Goal: Find specific page/section: Find specific page/section

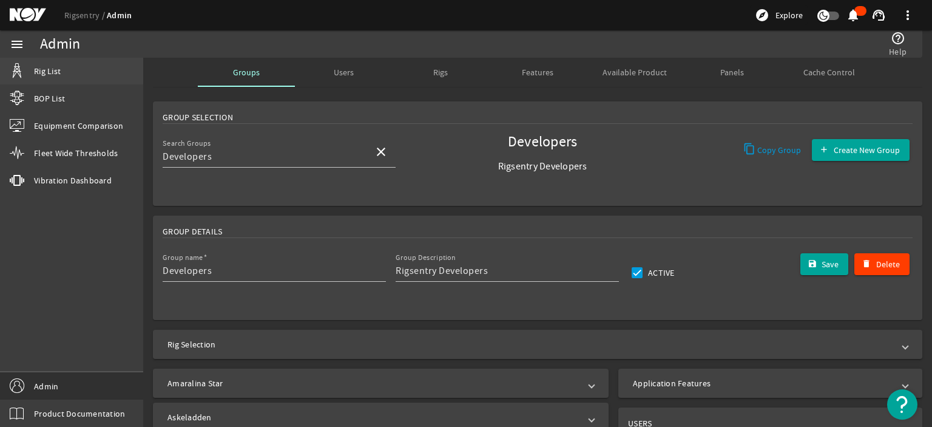
scroll to position [15, 0]
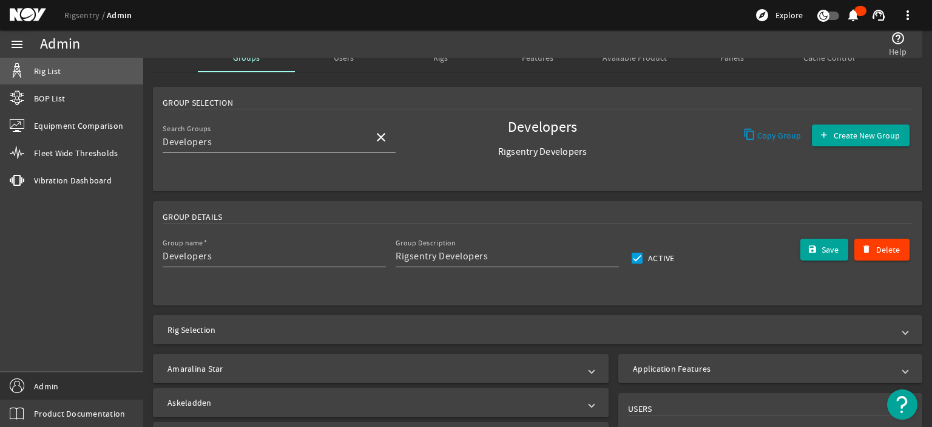
click at [86, 77] on link "Rig List" at bounding box center [71, 71] width 143 height 27
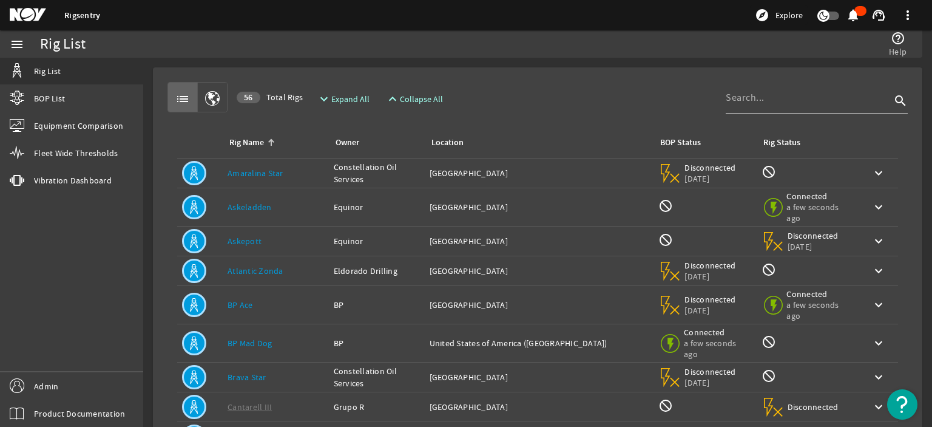
click at [583, 118] on div "Rig Name Owner Location BOP Status Rig Status Rig Name: [PERSON_NAME] Star Owne…" at bounding box center [538, 384] width 741 height 544
click at [107, 393] on link "Admin" at bounding box center [71, 385] width 143 height 27
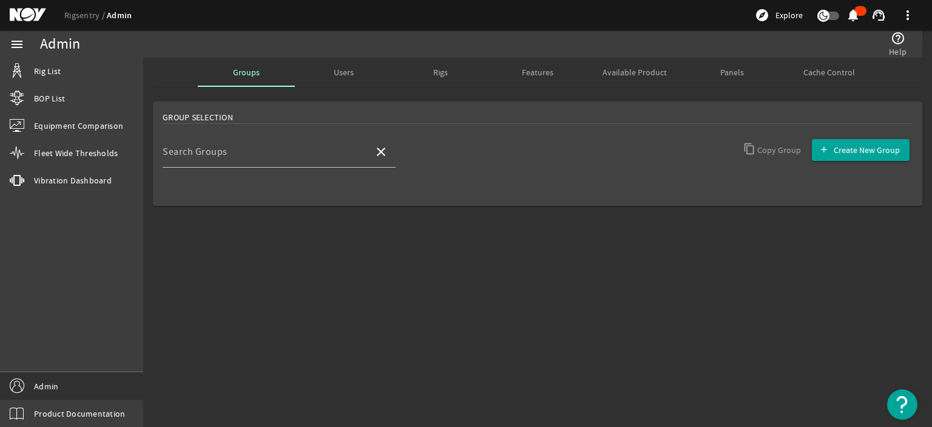
click at [328, 286] on mat-sidenav-content "Admin help_outline Help Groups Users Rigs Features Available Product Panels Cac…" at bounding box center [537, 242] width 789 height 369
click at [546, 211] on div "Group Selection Search Groups close Copy Group Create New Group" at bounding box center [537, 173] width 789 height 152
click at [295, 147] on div "Search Groups" at bounding box center [264, 152] width 202 height 32
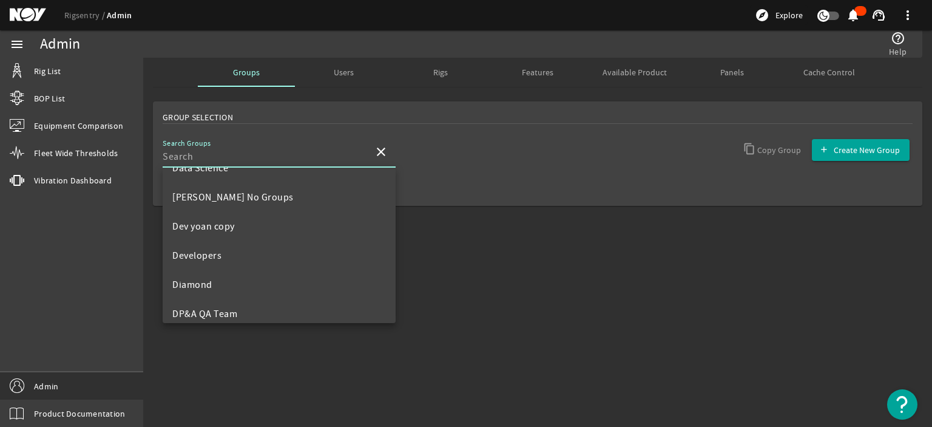
scroll to position [223, 0]
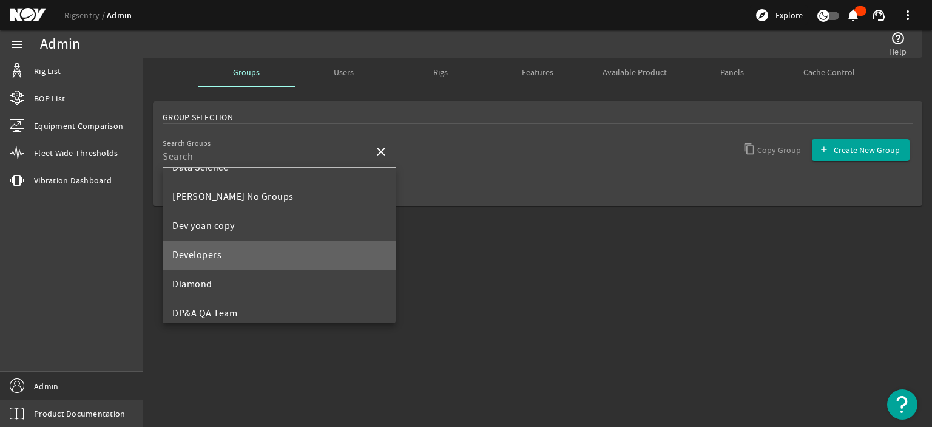
click at [291, 256] on mat-option "Developers" at bounding box center [279, 254] width 233 height 29
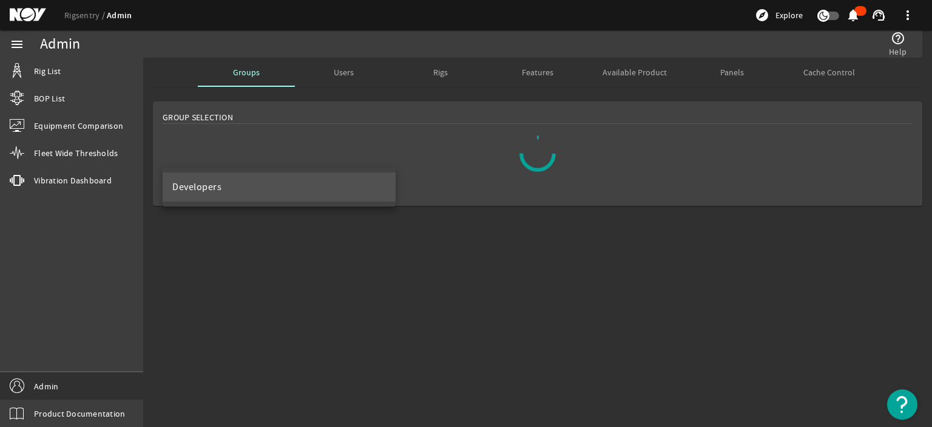
scroll to position [0, 0]
